Goal: Task Accomplishment & Management: Manage account settings

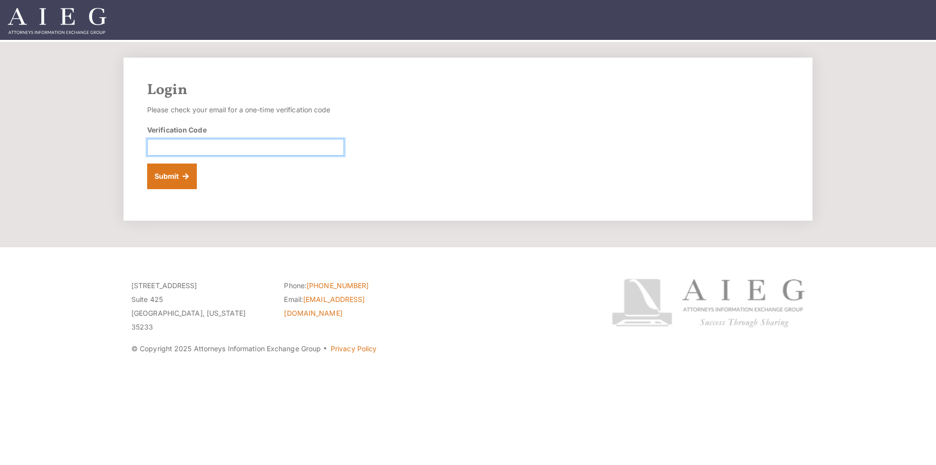
click at [252, 141] on input "Verification Code" at bounding box center [245, 147] width 197 height 17
click at [253, 150] on input "Verification Code" at bounding box center [245, 147] width 197 height 17
paste input "826247"
type input "826247"
click at [189, 179] on button "Submit" at bounding box center [172, 176] width 50 height 26
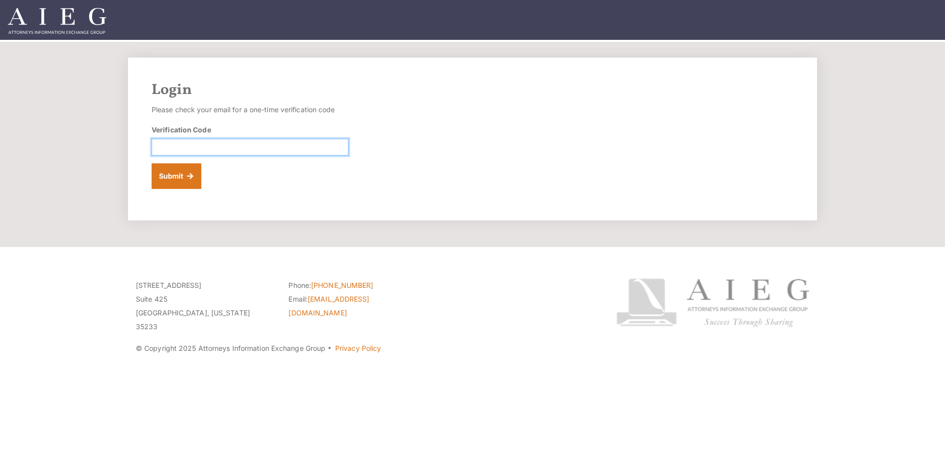
click at [234, 149] on input "Verification Code" at bounding box center [250, 147] width 197 height 17
paste input "610856"
type input "610856"
click at [171, 184] on button "Submit" at bounding box center [177, 176] width 50 height 26
